Goal: Transaction & Acquisition: Download file/media

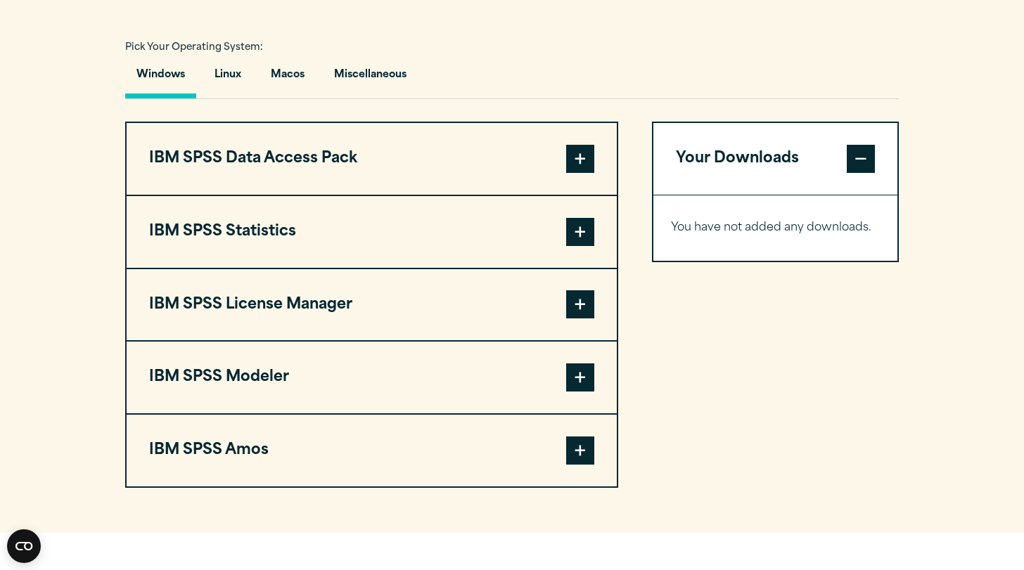
scroll to position [1015, 0]
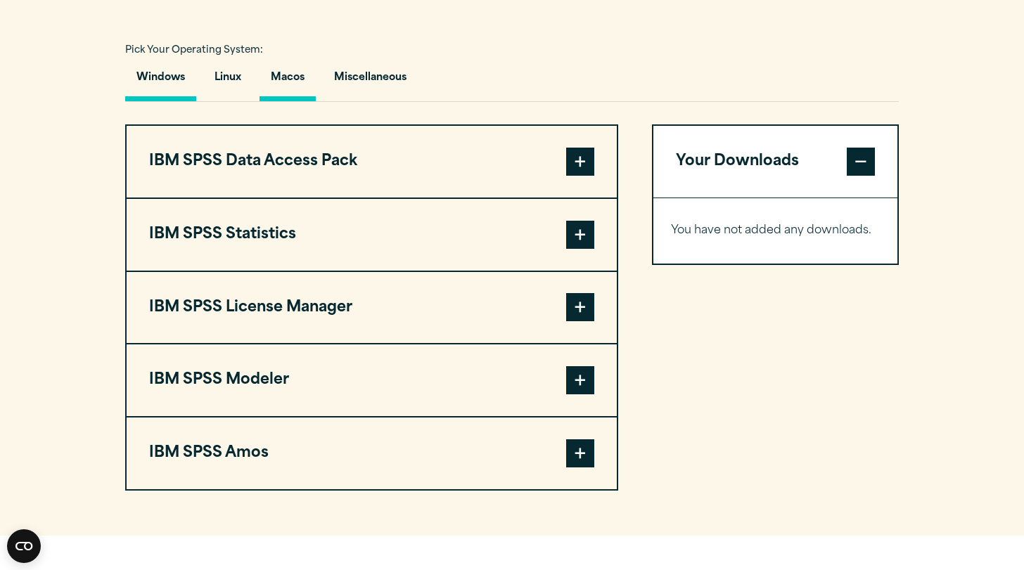
click at [285, 84] on button "Macos" at bounding box center [287, 81] width 56 height 40
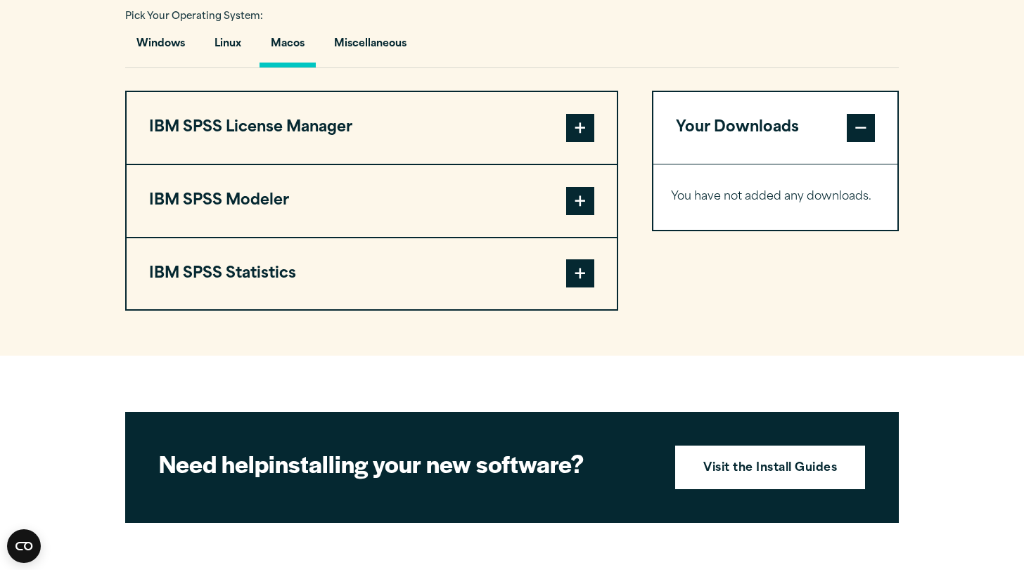
scroll to position [1050, 0]
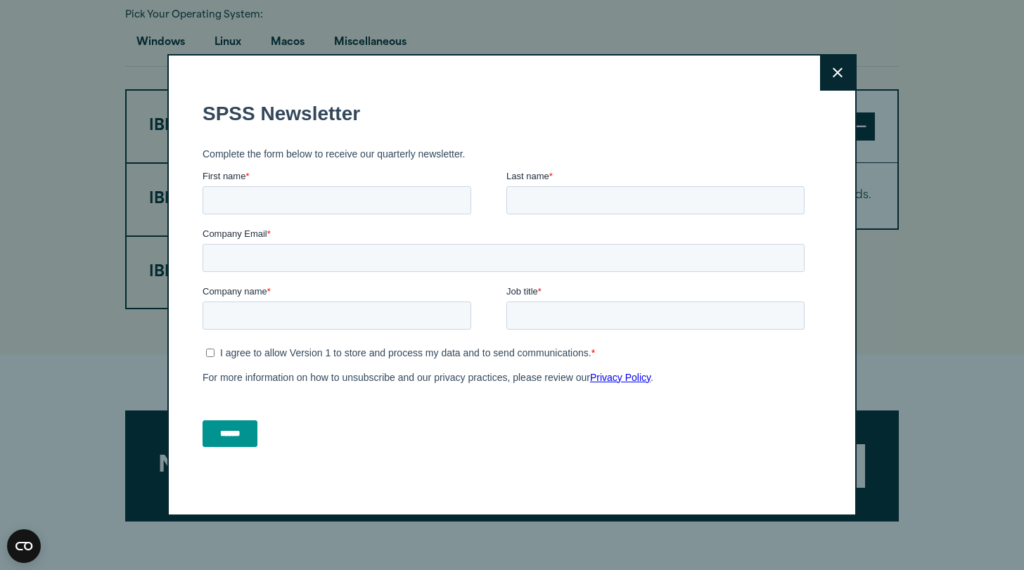
click at [838, 74] on icon at bounding box center [838, 73] width 10 height 11
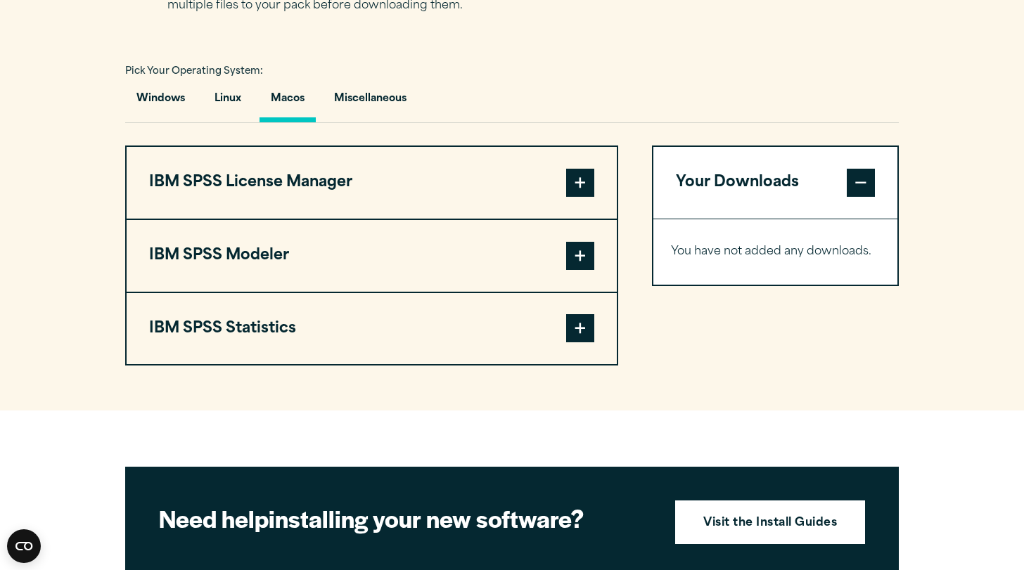
scroll to position [991, 0]
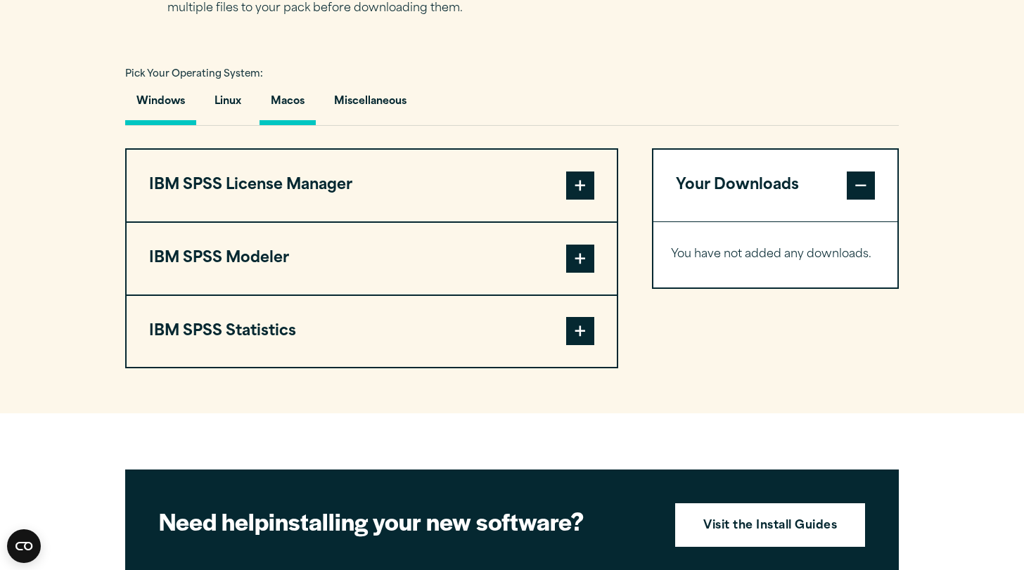
click at [172, 105] on button "Windows" at bounding box center [160, 105] width 71 height 40
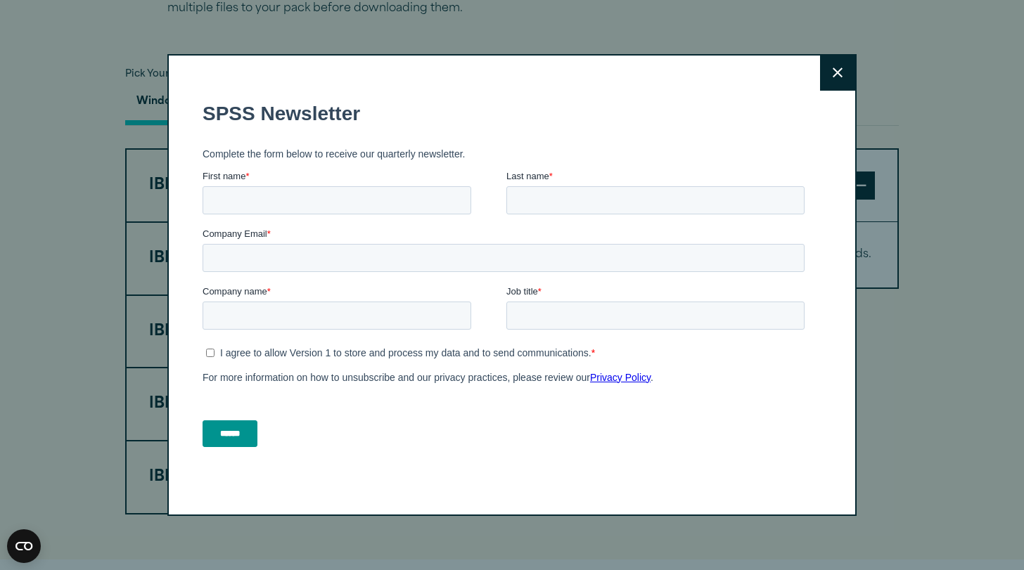
click at [845, 71] on button "Close" at bounding box center [837, 73] width 35 height 35
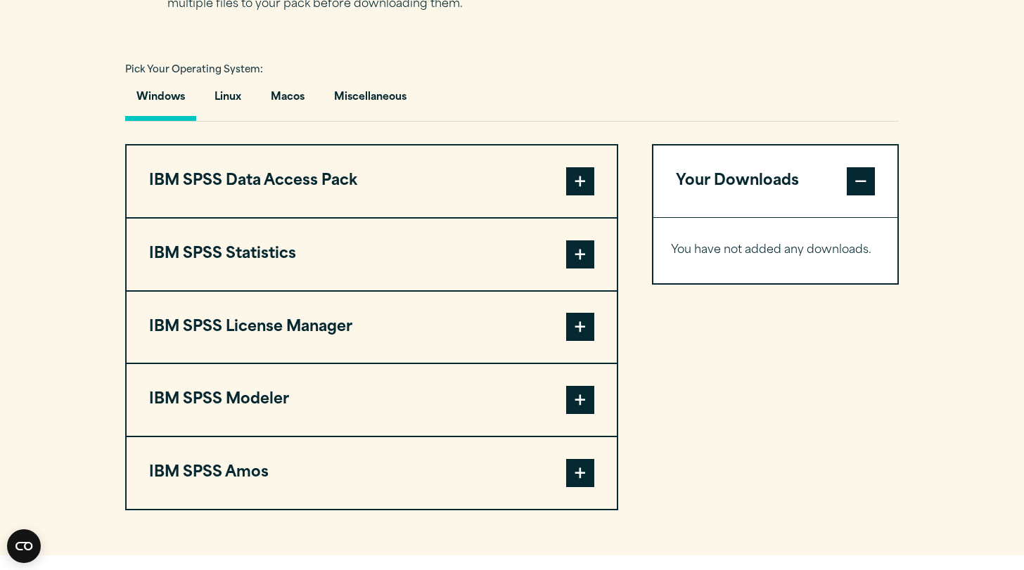
scroll to position [941, 0]
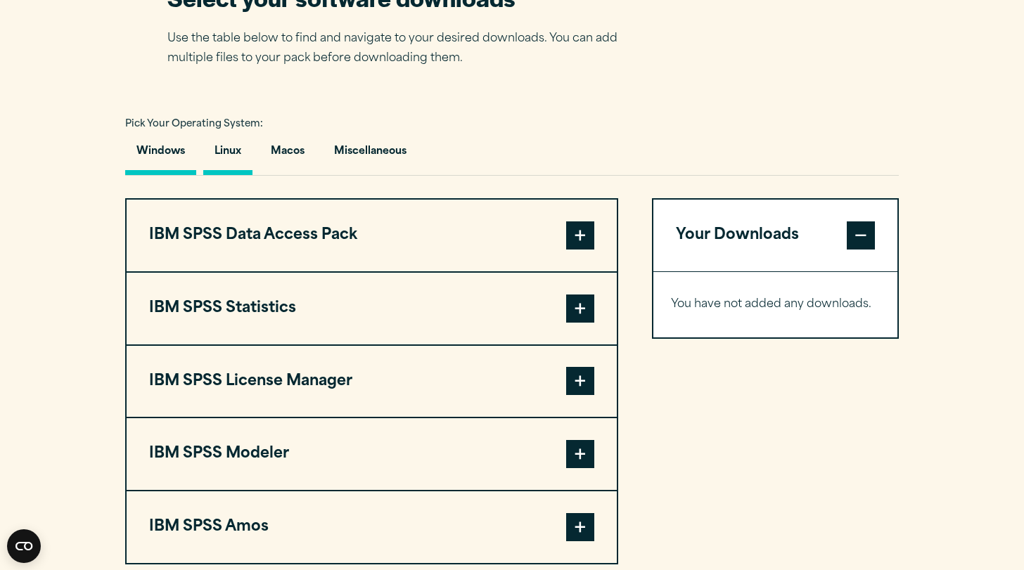
click at [233, 145] on button "Linux" at bounding box center [227, 155] width 49 height 40
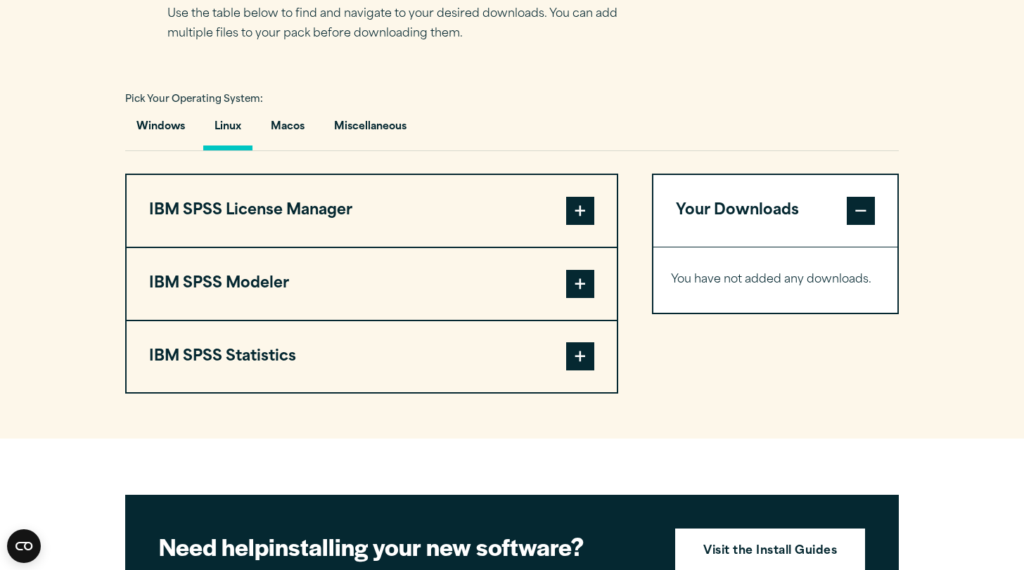
scroll to position [979, 0]
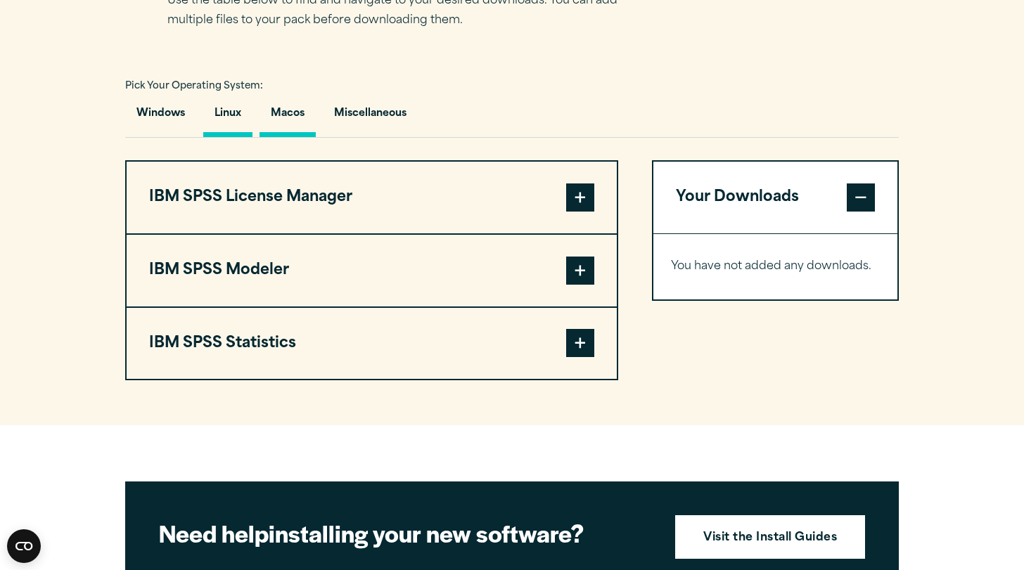
click at [293, 111] on button "Macos" at bounding box center [287, 117] width 56 height 40
click at [577, 200] on span at bounding box center [580, 198] width 28 height 28
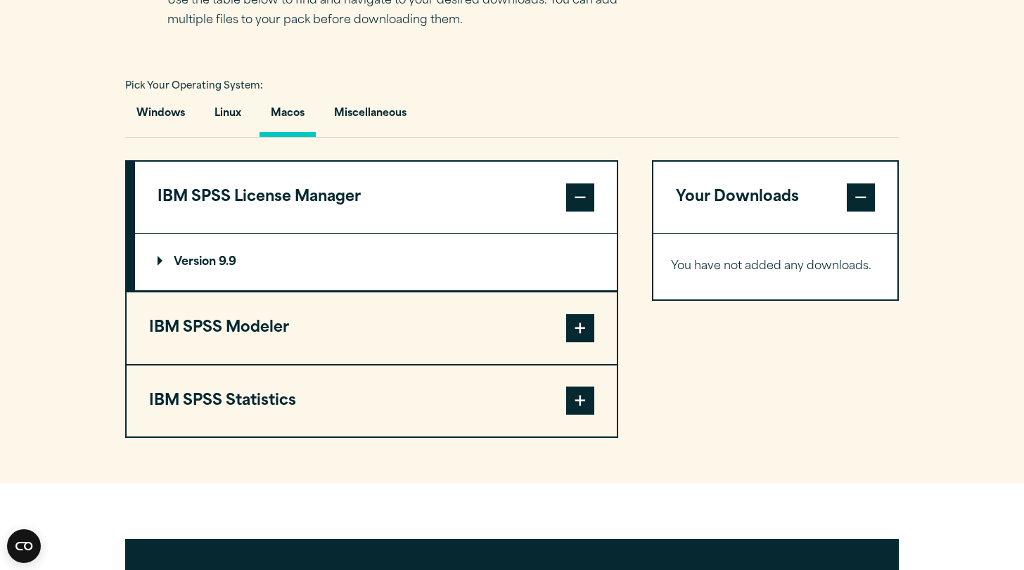
click at [181, 260] on p "Version 9.9" at bounding box center [197, 262] width 79 height 11
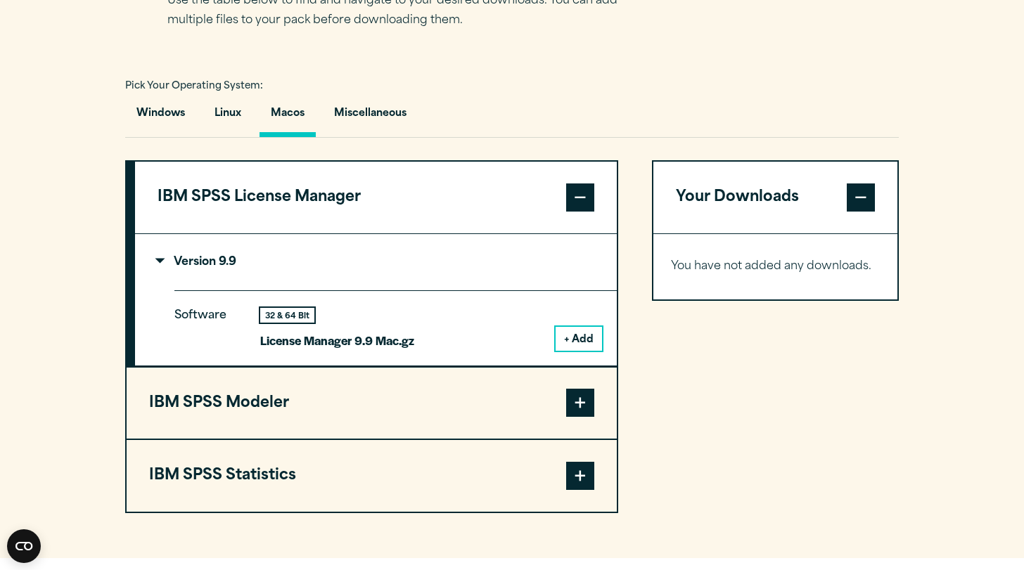
click at [593, 335] on button "+ Add" at bounding box center [579, 339] width 46 height 24
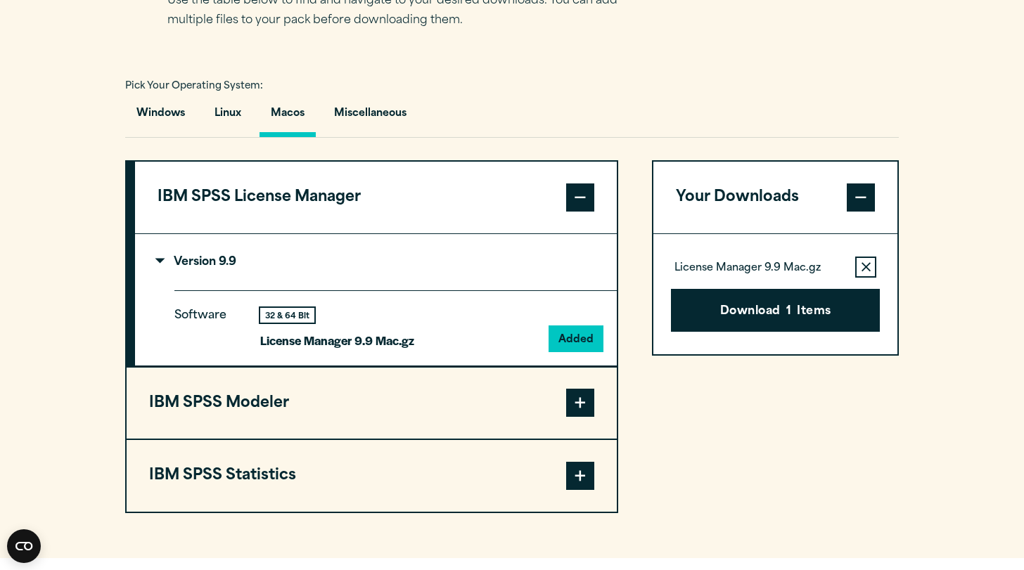
click at [575, 398] on span at bounding box center [580, 403] width 28 height 28
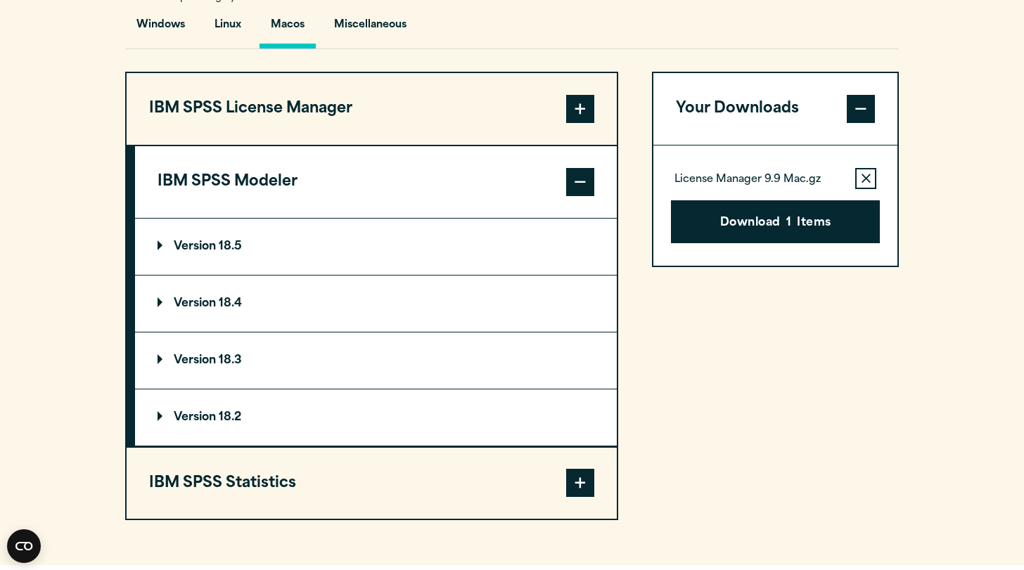
scroll to position [1086, 0]
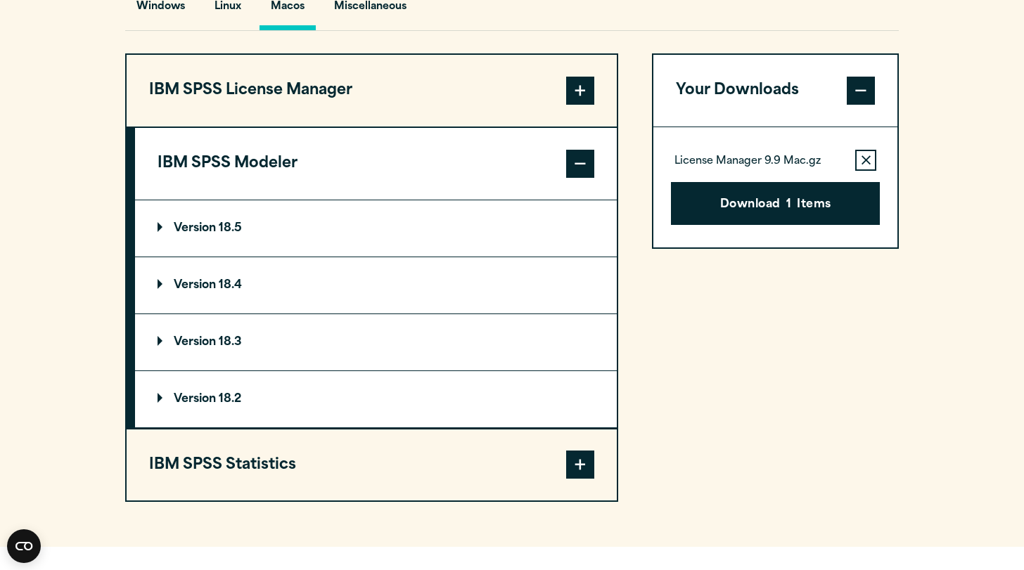
click at [582, 468] on span at bounding box center [580, 465] width 28 height 28
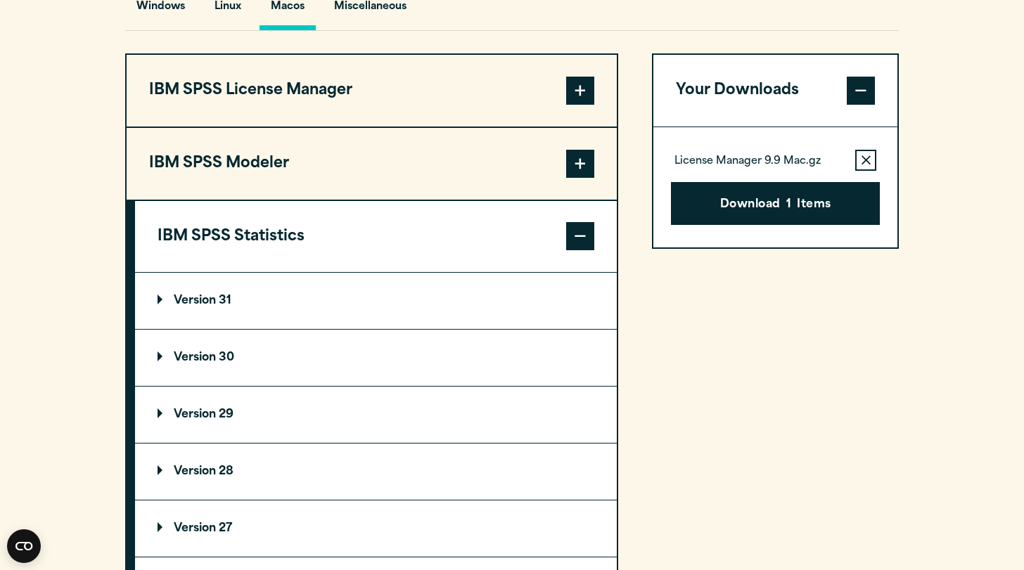
click at [196, 305] on p "Version 31" at bounding box center [195, 300] width 74 height 11
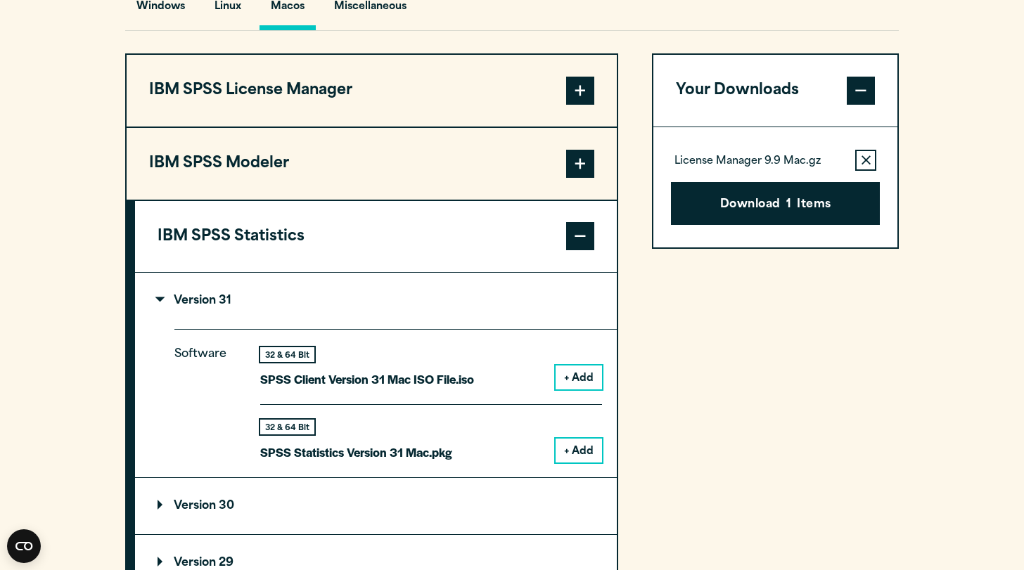
click at [589, 444] on button "+ Add" at bounding box center [579, 451] width 46 height 24
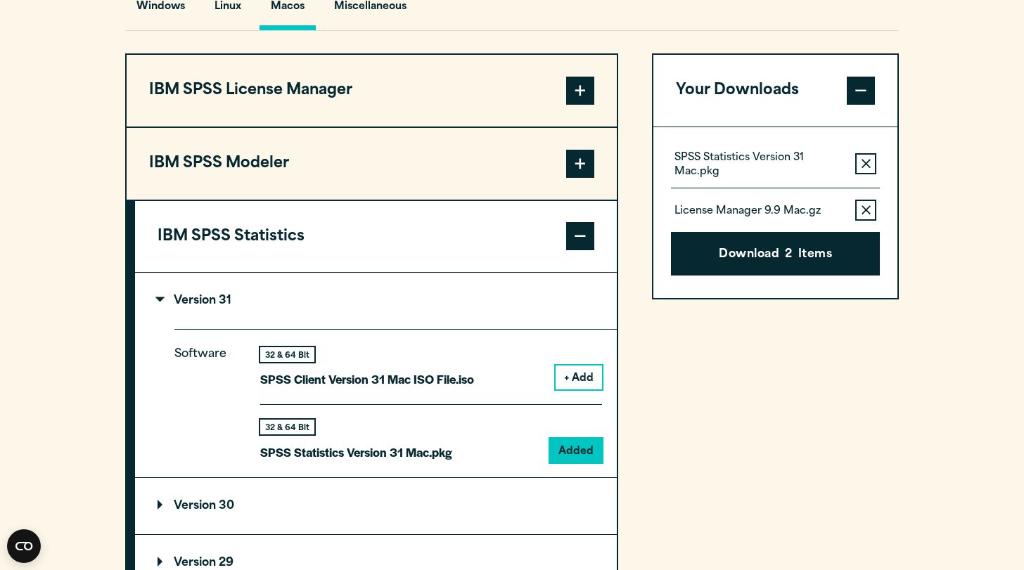
click at [577, 167] on span at bounding box center [580, 164] width 28 height 28
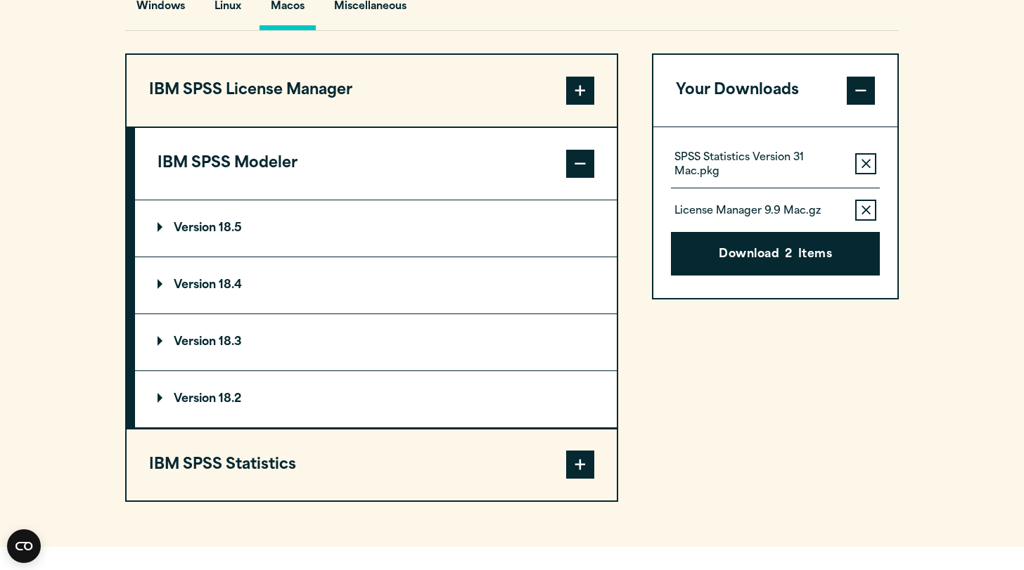
click at [580, 171] on span at bounding box center [580, 164] width 28 height 28
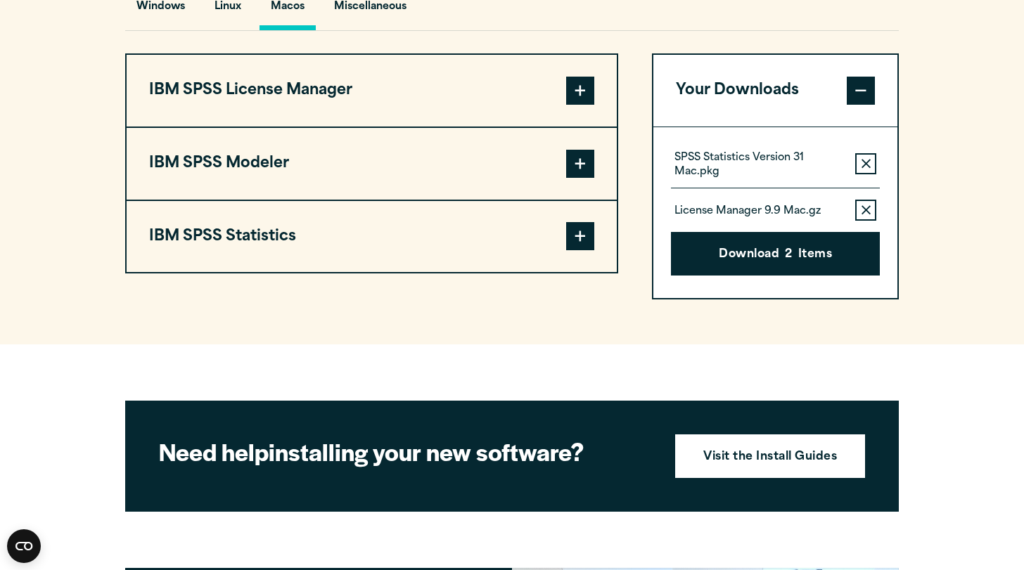
click at [867, 209] on icon "button" at bounding box center [865, 210] width 9 height 10
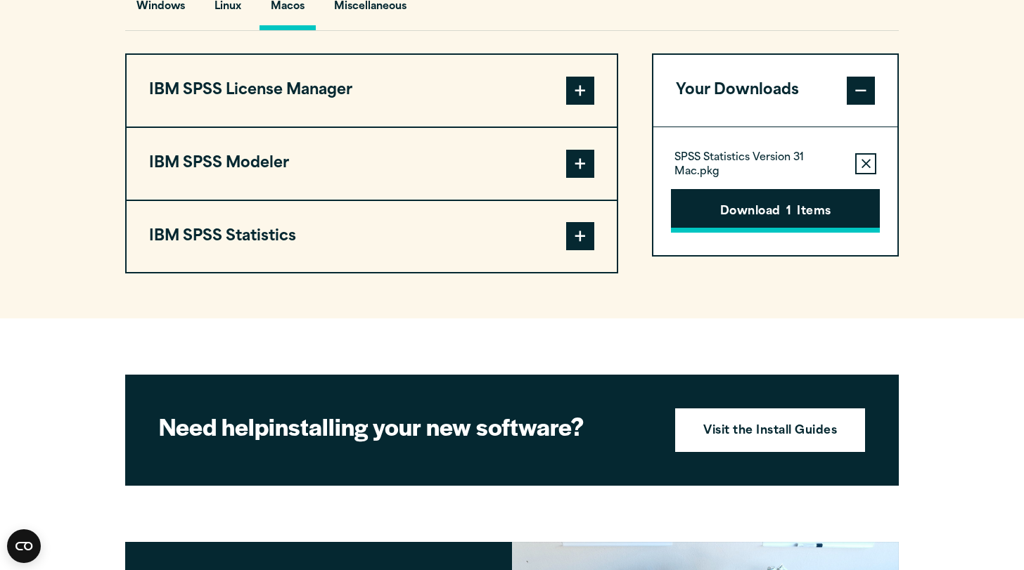
click at [764, 207] on button "Download 1 Items" at bounding box center [775, 211] width 209 height 44
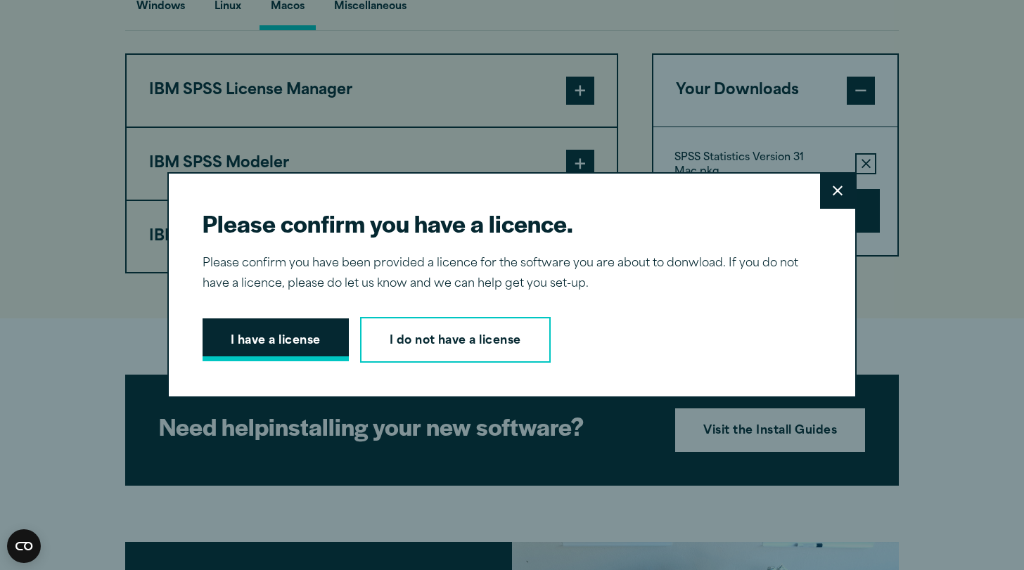
click at [302, 333] on button "I have a license" at bounding box center [276, 341] width 146 height 44
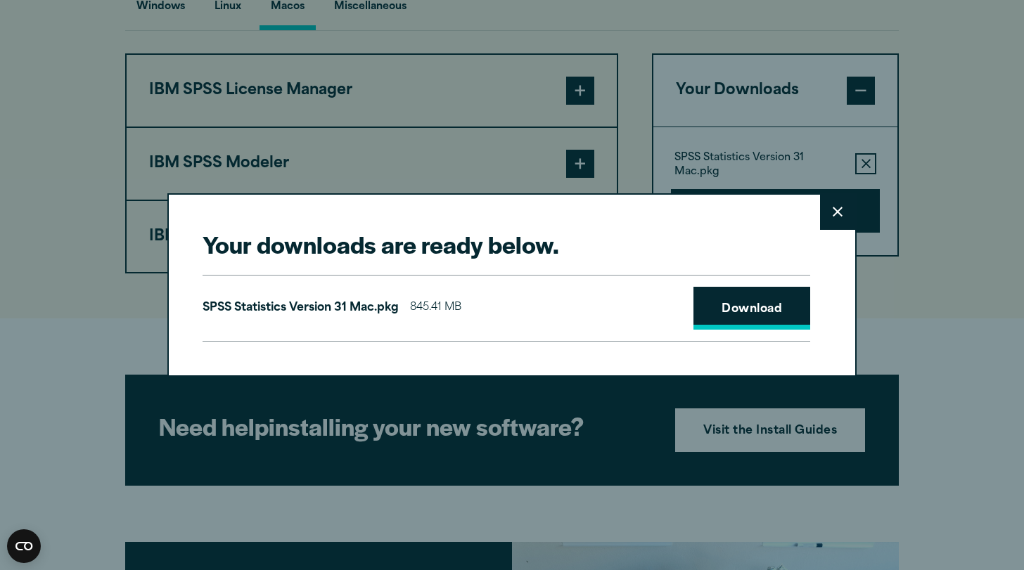
click at [743, 315] on link "Download" at bounding box center [751, 309] width 117 height 44
click at [548, 45] on div "Your downloads are ready below. Close SPSS Statistics Version 31 Mac.pkg 845.41…" at bounding box center [512, 285] width 1024 height 570
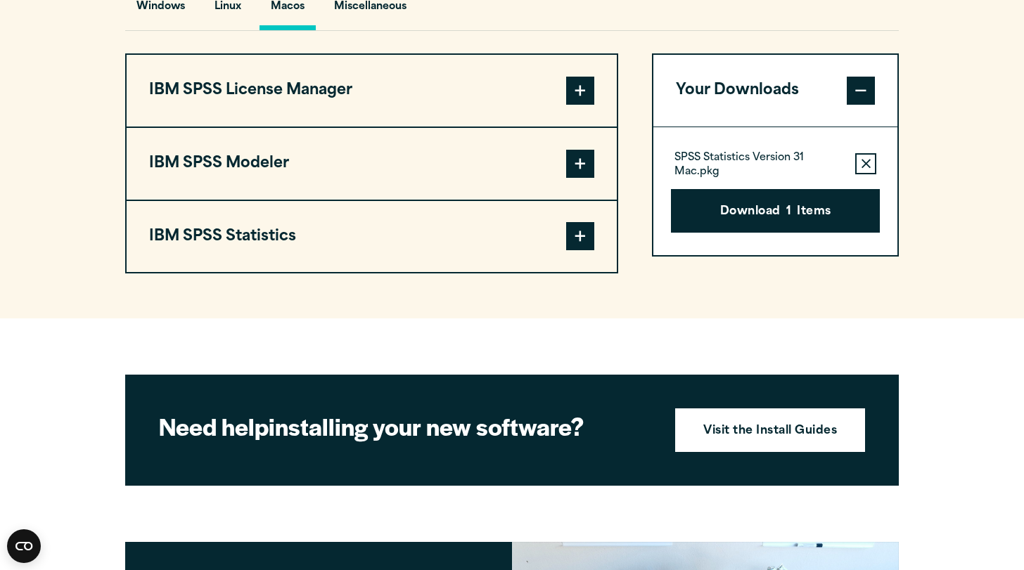
click at [862, 165] on icon "button" at bounding box center [865, 164] width 9 height 10
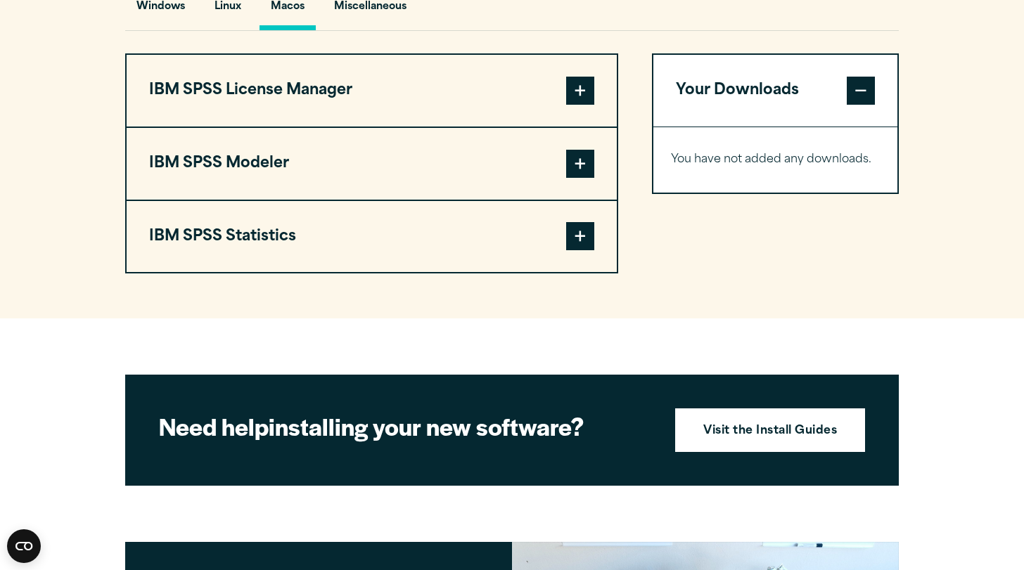
click at [575, 229] on span at bounding box center [580, 236] width 28 height 28
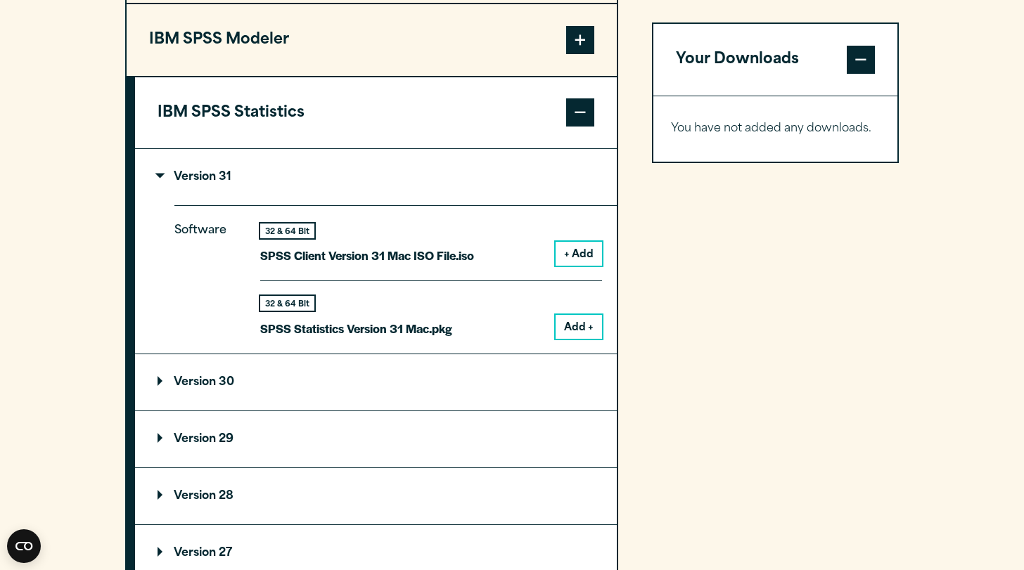
scroll to position [1224, 0]
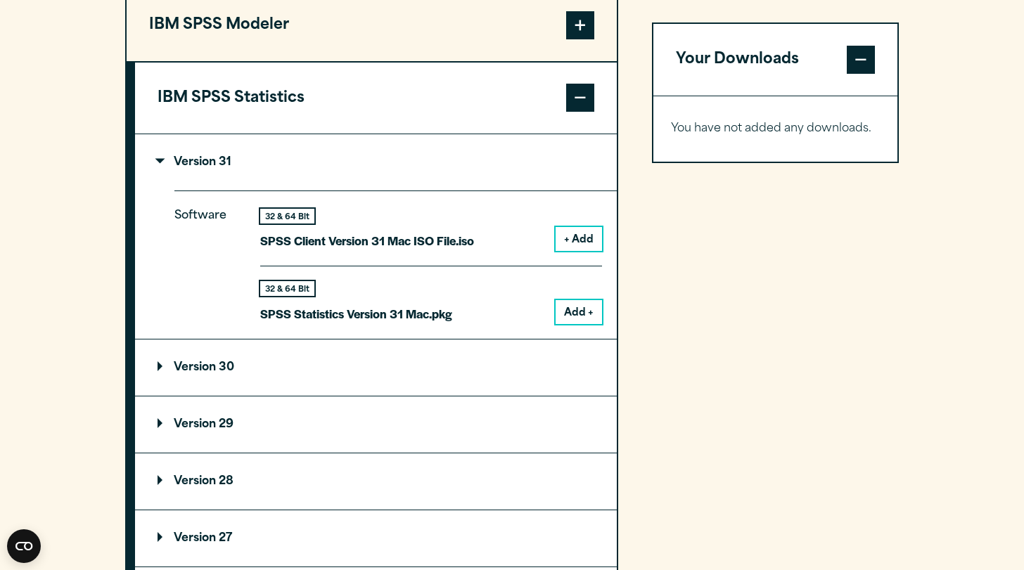
click at [194, 165] on p "Version 31" at bounding box center [195, 162] width 74 height 11
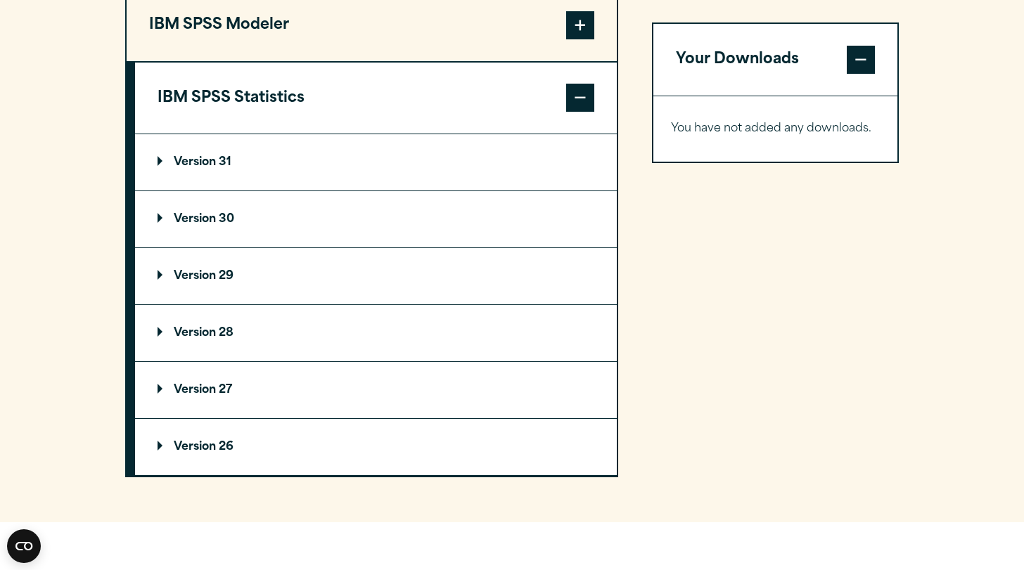
click at [214, 282] on p "Version 29" at bounding box center [196, 276] width 76 height 11
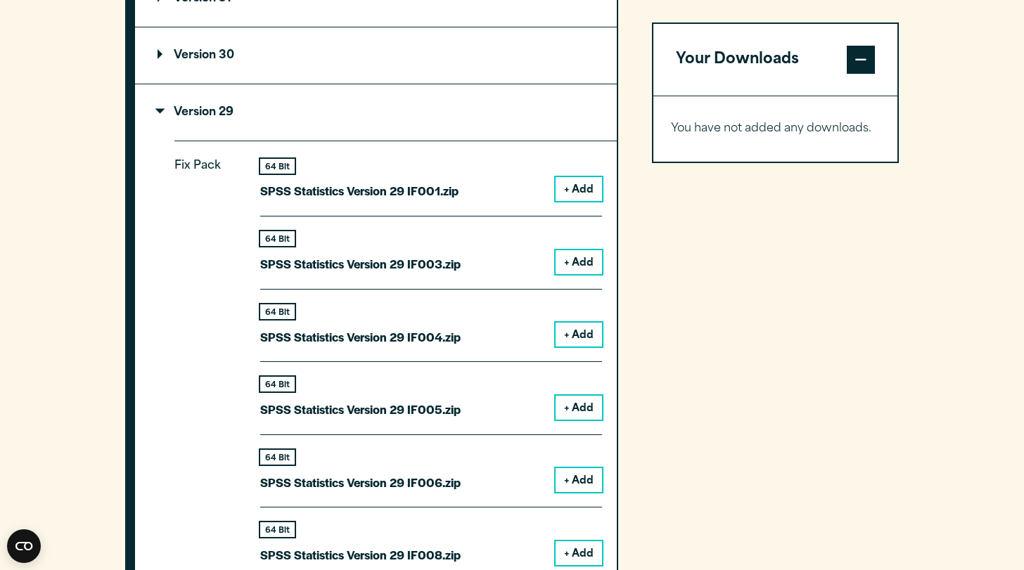
scroll to position [1373, 0]
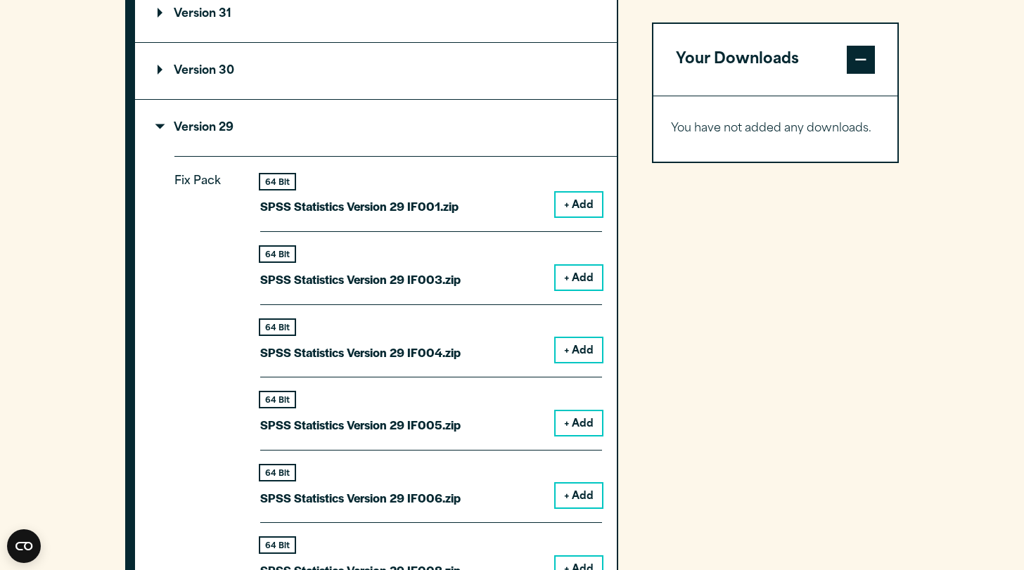
click at [210, 13] on p "Version 31" at bounding box center [195, 13] width 74 height 11
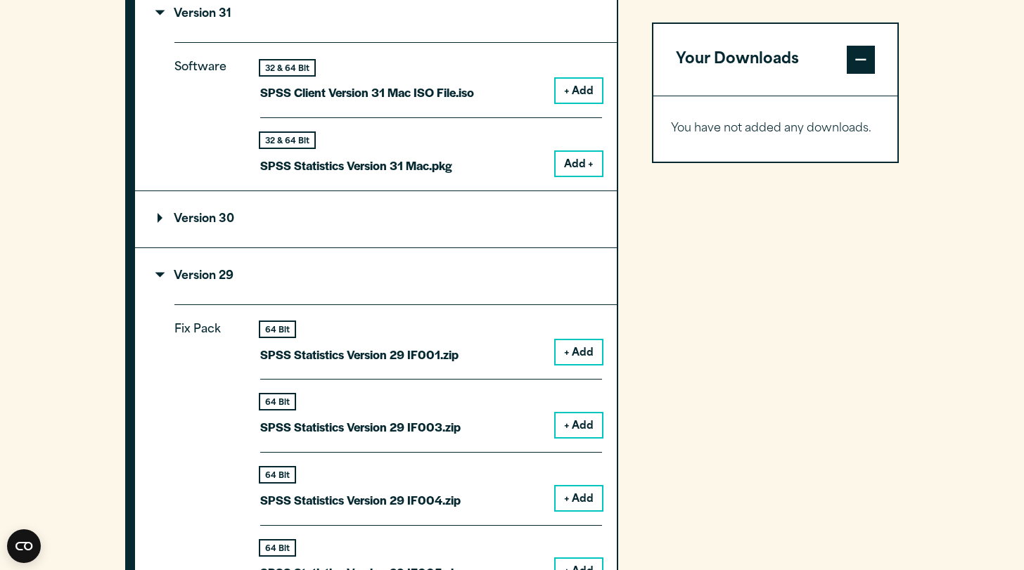
click at [219, 271] on p "Version 29" at bounding box center [196, 276] width 76 height 11
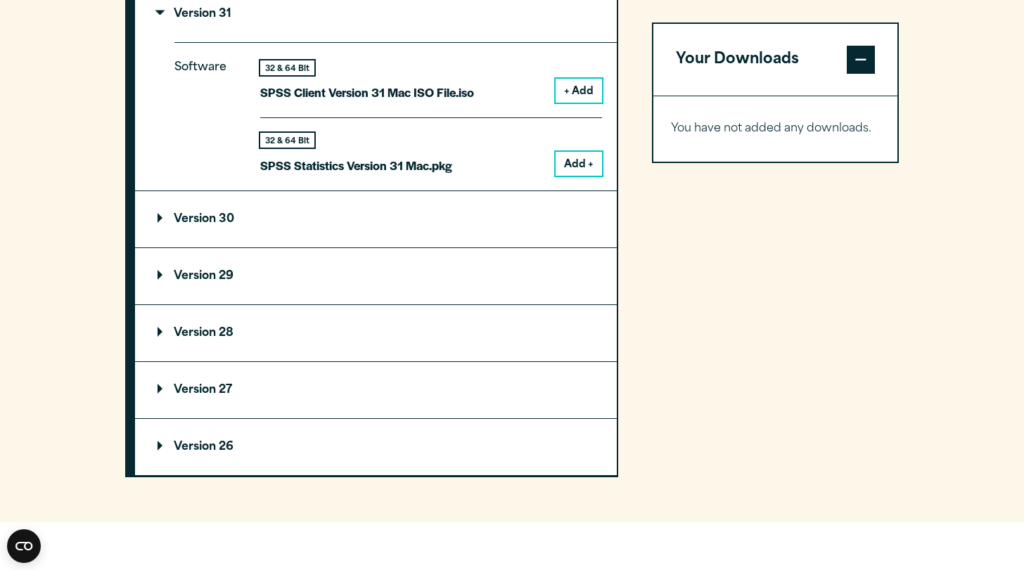
click at [224, 20] on p "Version 31" at bounding box center [195, 13] width 74 height 11
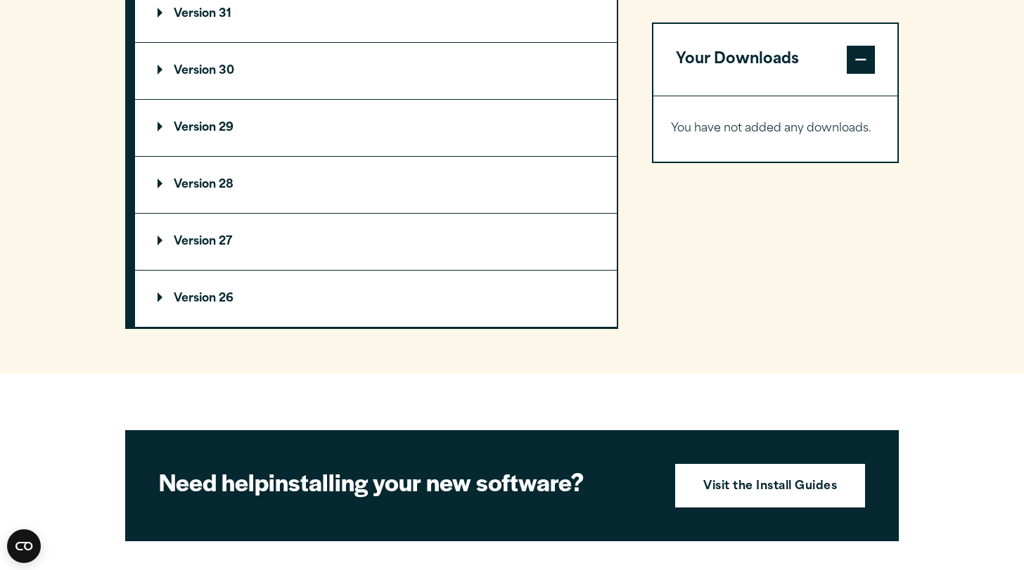
click at [219, 134] on p "Version 29" at bounding box center [196, 127] width 76 height 11
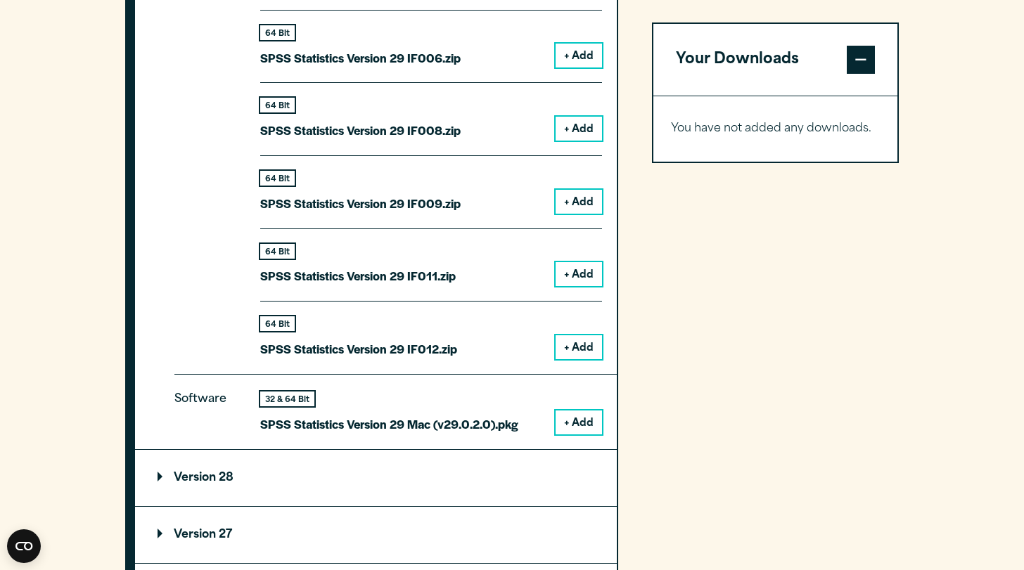
scroll to position [1826, 0]
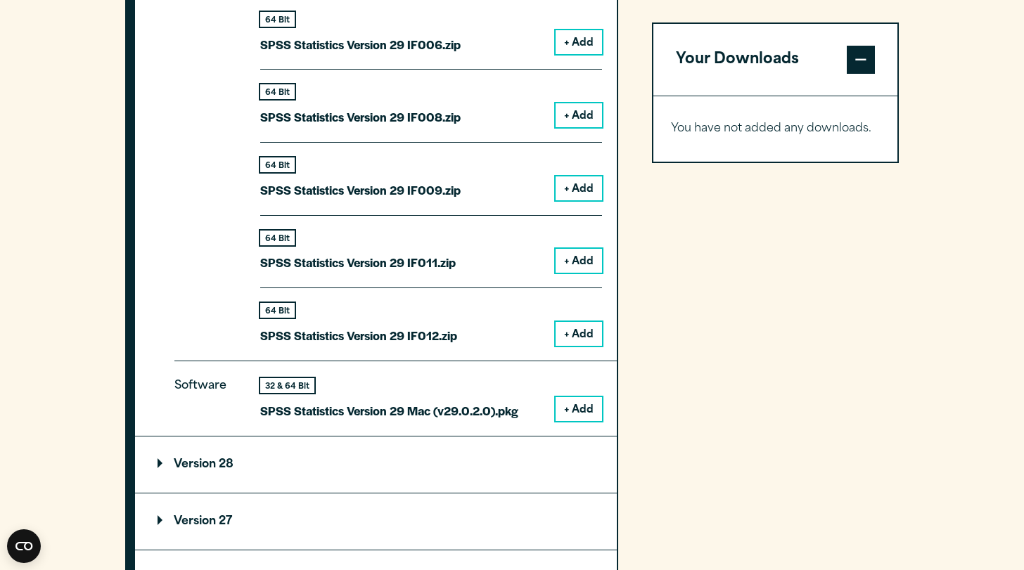
click at [586, 399] on button "+ Add" at bounding box center [579, 409] width 46 height 24
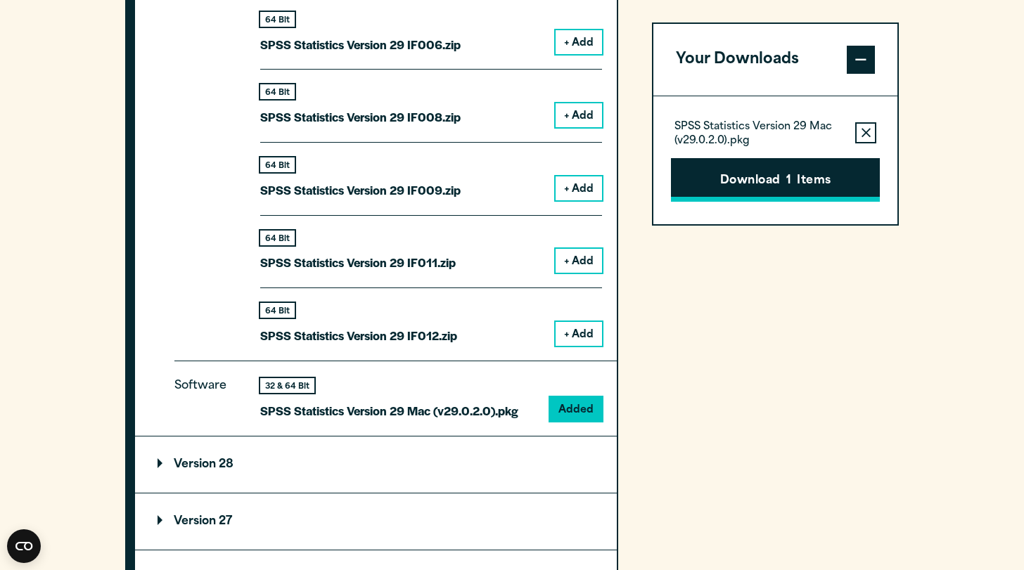
click at [795, 172] on button "Download 1 Items" at bounding box center [775, 180] width 209 height 44
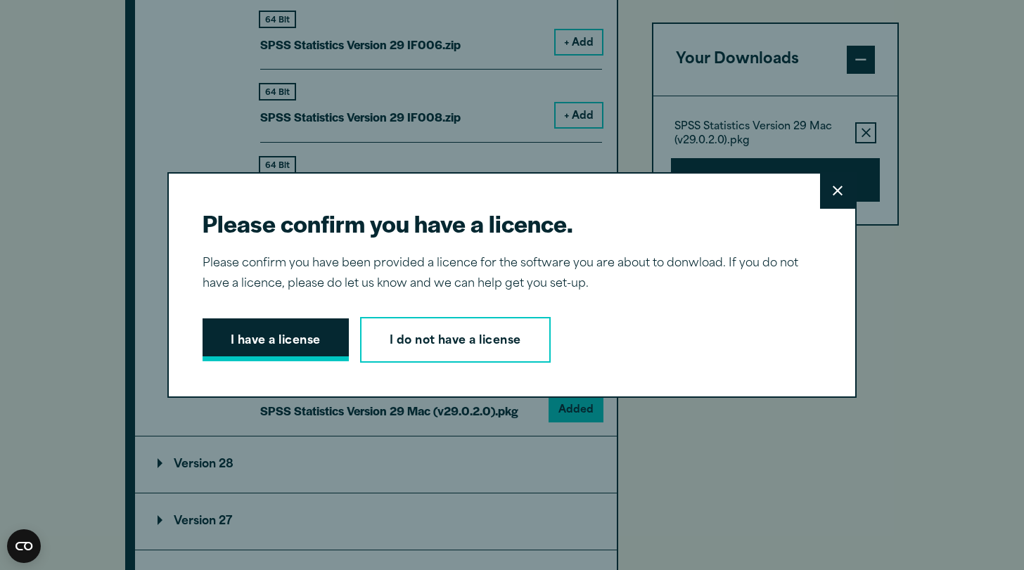
click at [305, 340] on button "I have a license" at bounding box center [276, 341] width 146 height 44
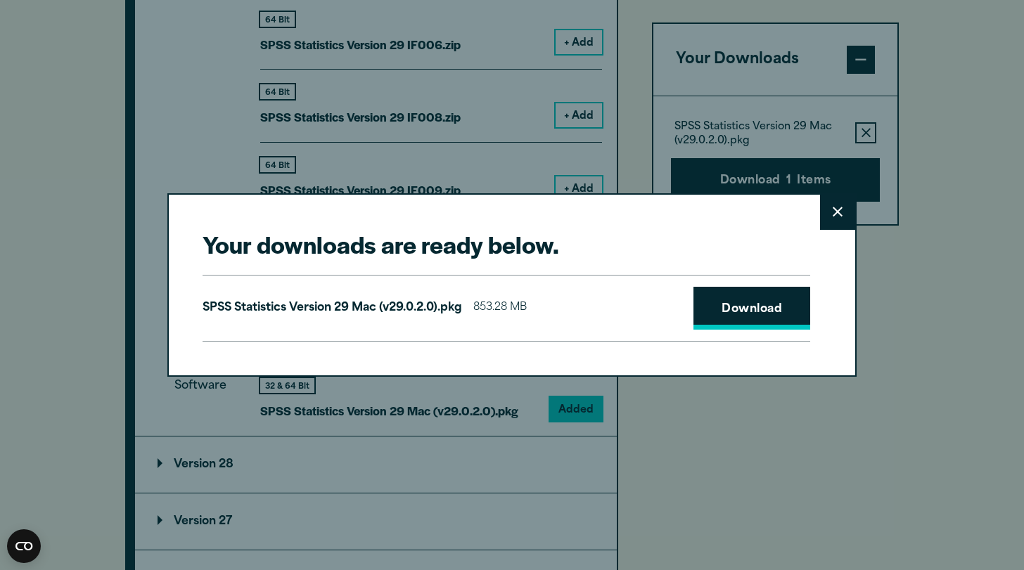
click at [759, 306] on link "Download" at bounding box center [751, 309] width 117 height 44
